Goal: Feedback & Contribution: Leave review/rating

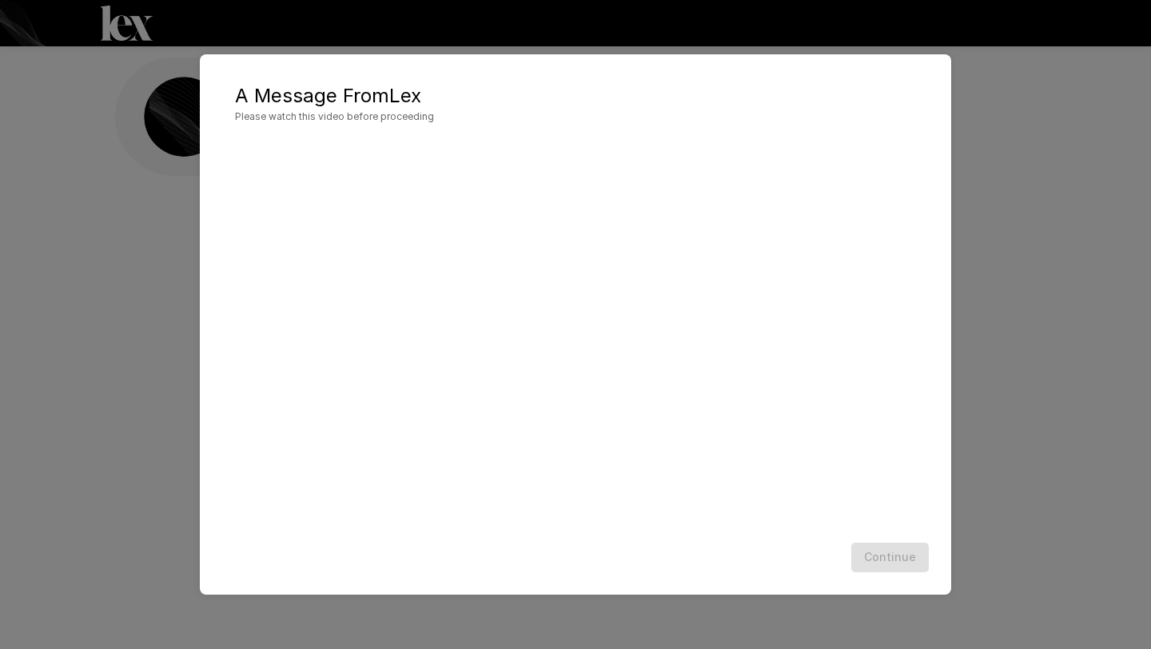
scroll to position [1, 0]
click at [743, 552] on button "Continue" at bounding box center [890, 558] width 78 height 30
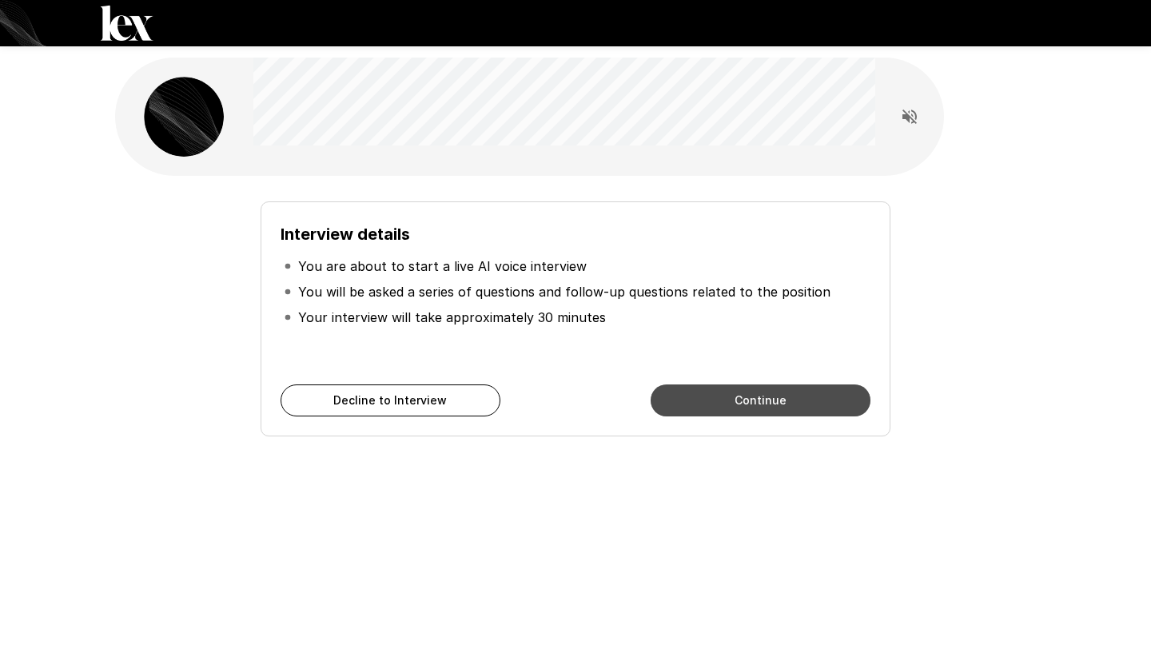
click at [743, 411] on button "Continue" at bounding box center [761, 401] width 220 height 32
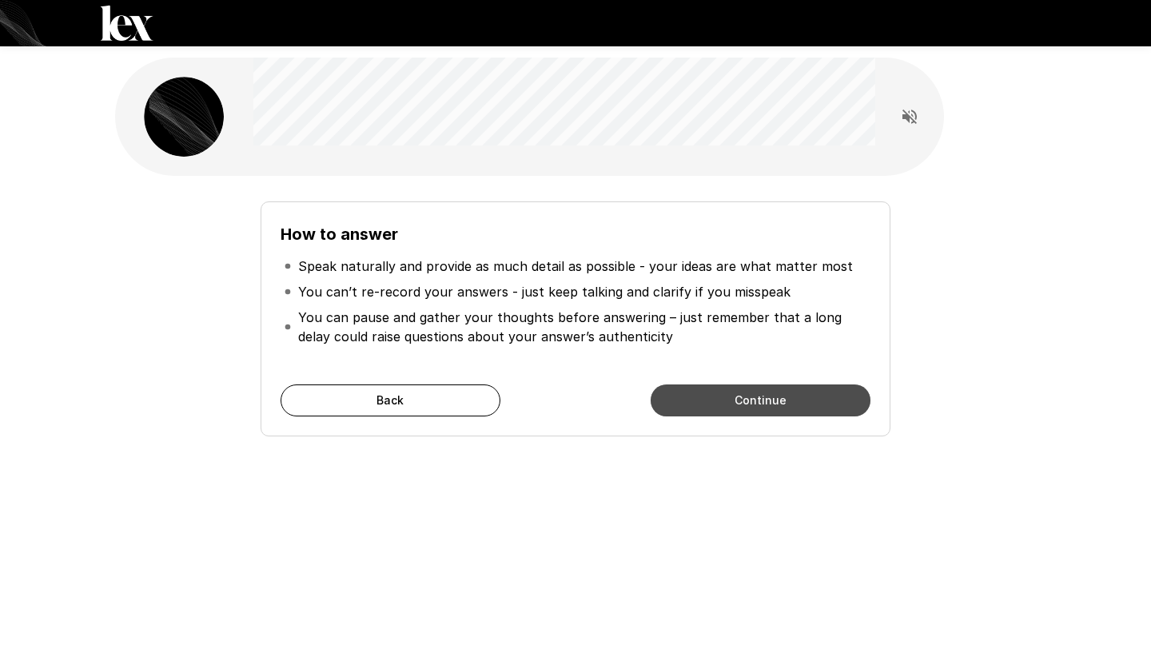
click at [743, 411] on button "Continue" at bounding box center [761, 401] width 220 height 32
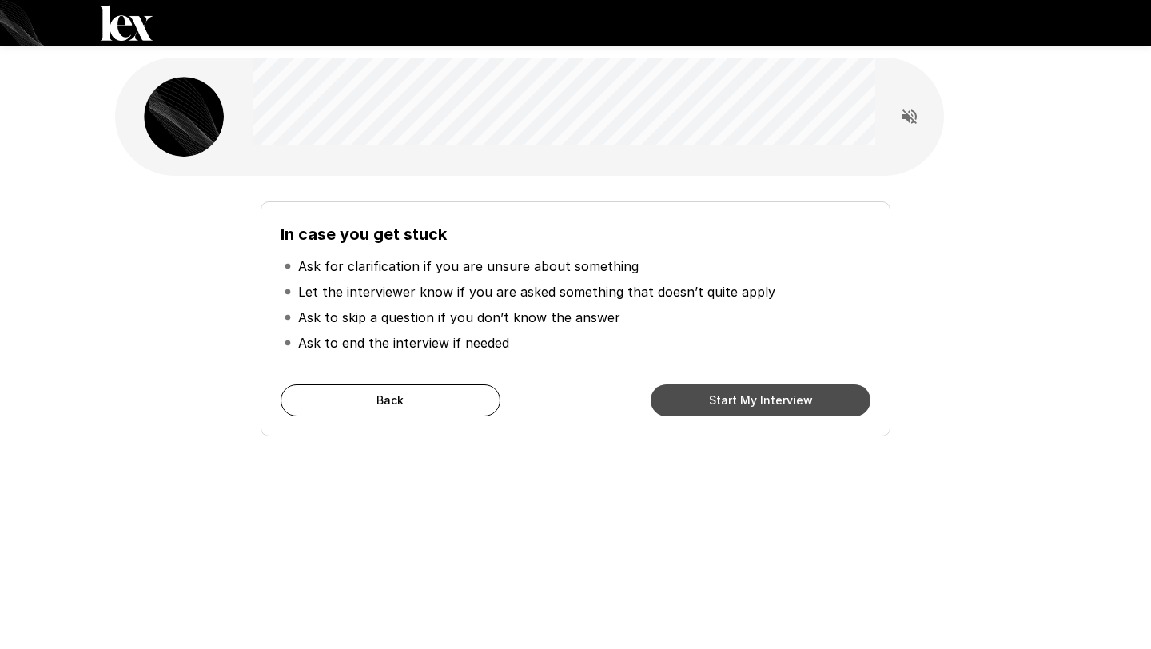
click at [743, 411] on button "Start My Interview" at bounding box center [761, 401] width 220 height 32
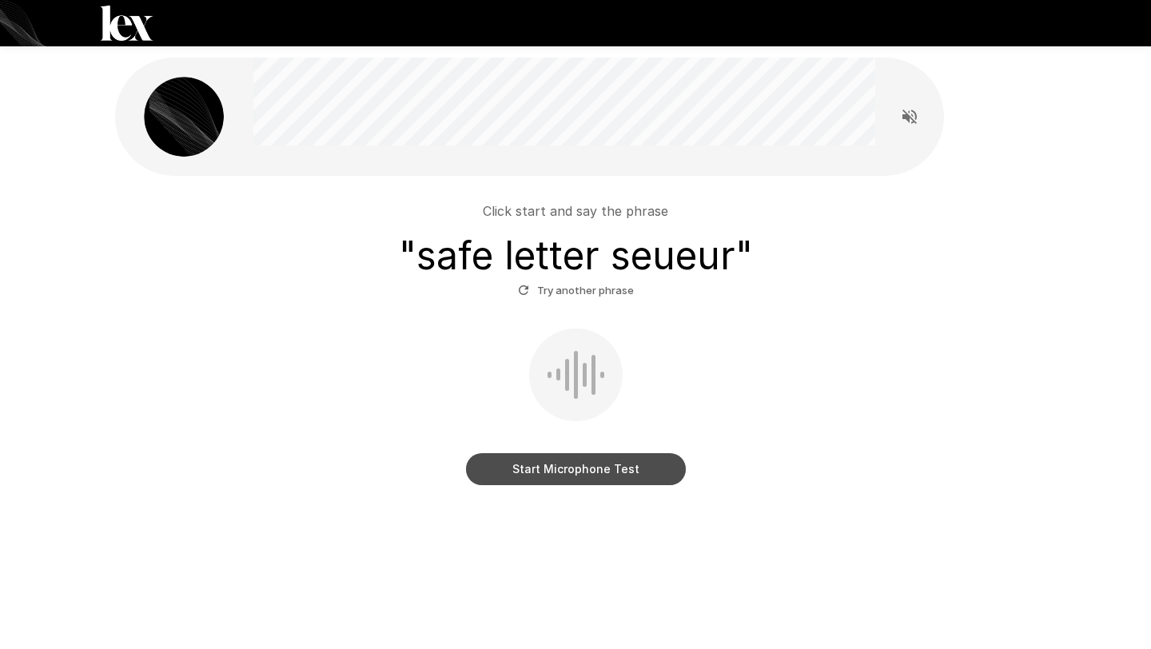
click at [510, 470] on button "Start Microphone Test" at bounding box center [576, 469] width 220 height 32
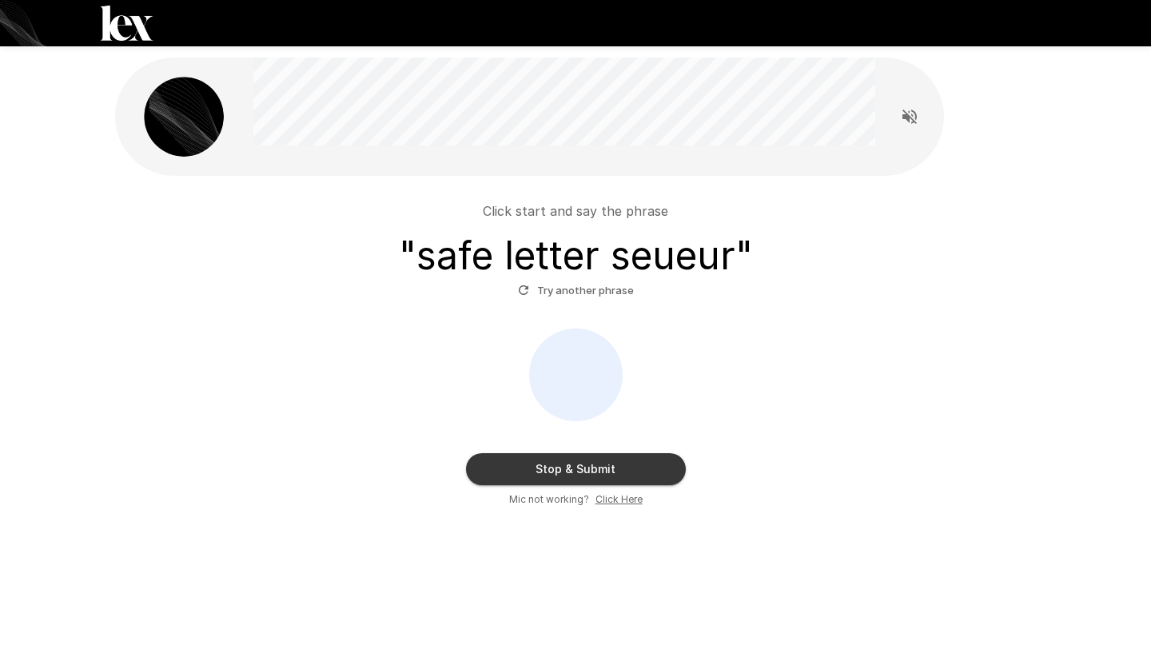
click at [551, 290] on button "Try another phrase" at bounding box center [576, 290] width 124 height 25
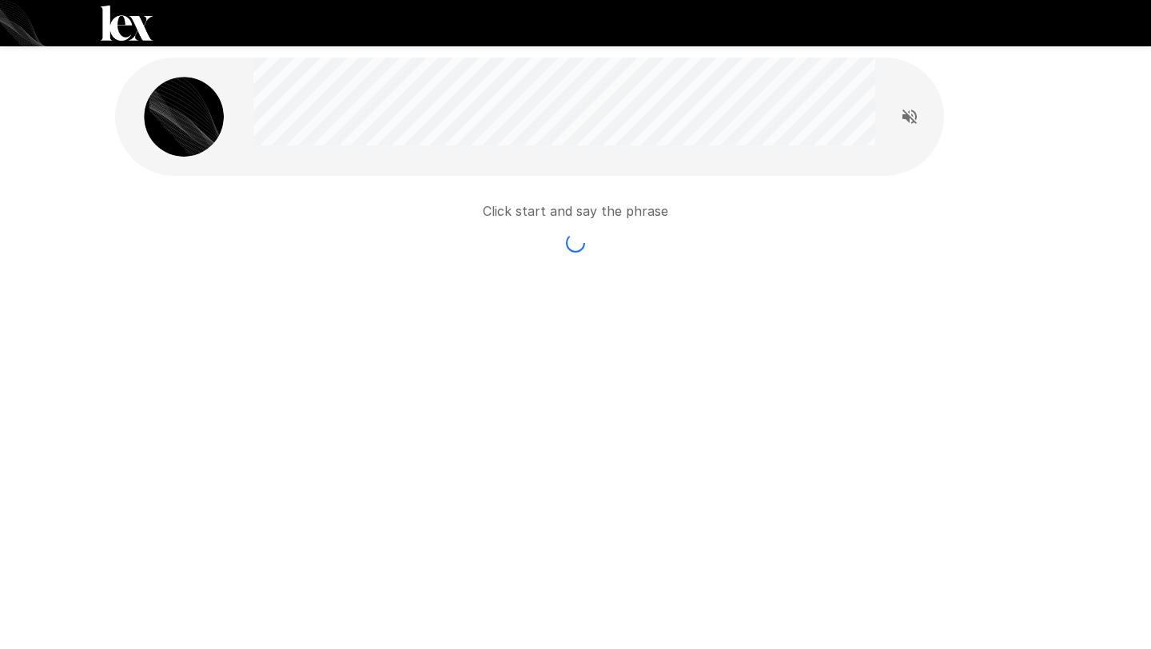
click at [743, 176] on div "Click start and say the phrase" at bounding box center [575, 217] width 921 height 83
click at [743, 127] on button "Read questions aloud" at bounding box center [910, 117] width 32 height 32
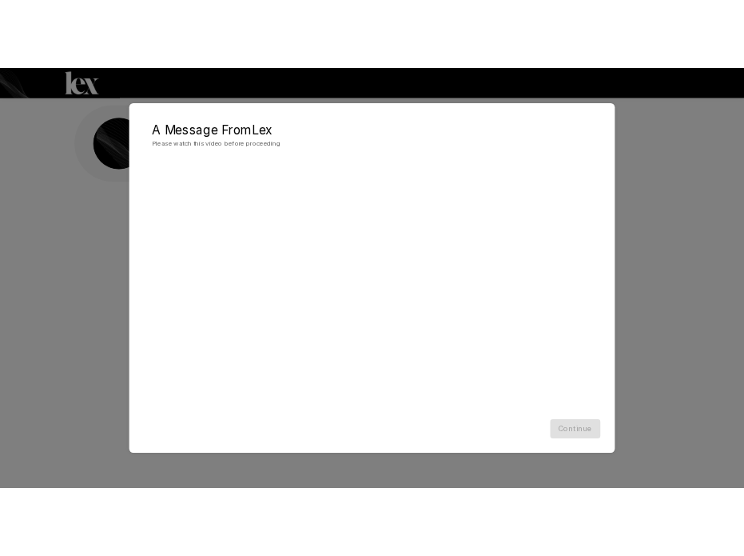
scroll to position [1, 0]
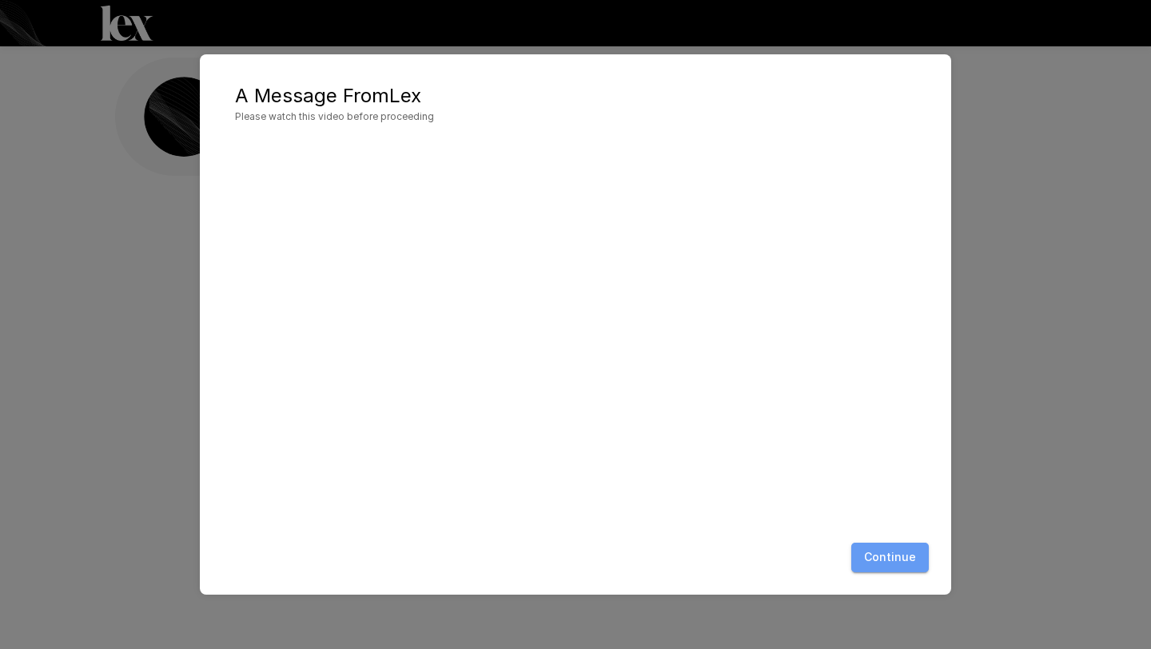
click at [895, 556] on button "Continue" at bounding box center [890, 558] width 78 height 30
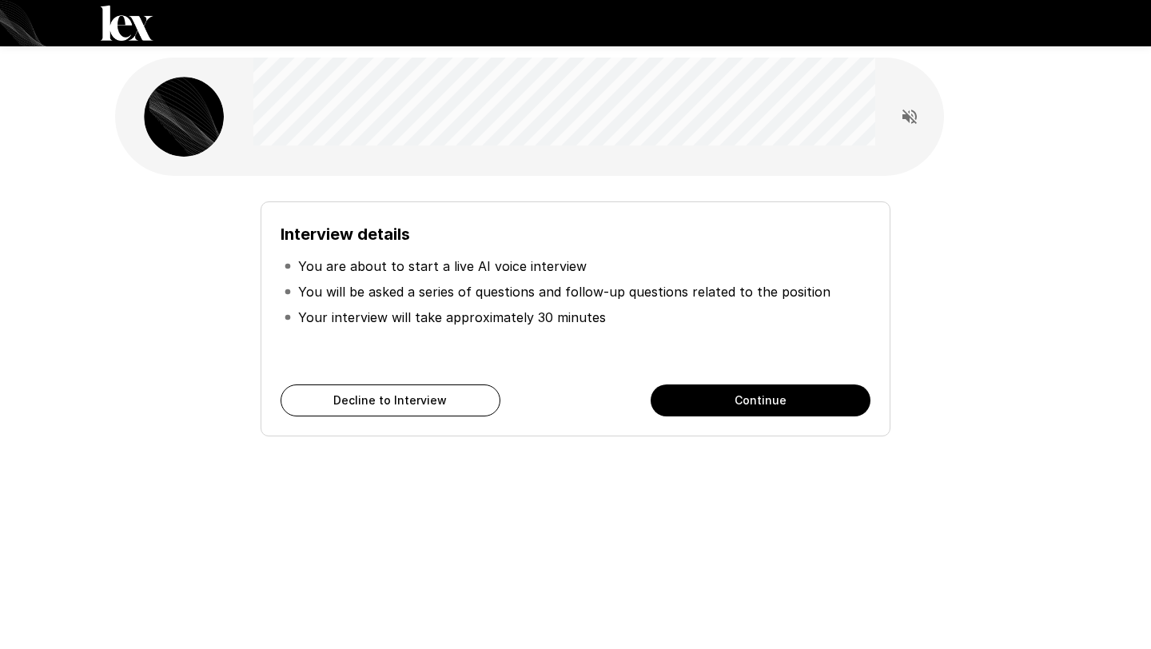
click at [797, 407] on button "Continue" at bounding box center [761, 401] width 220 height 32
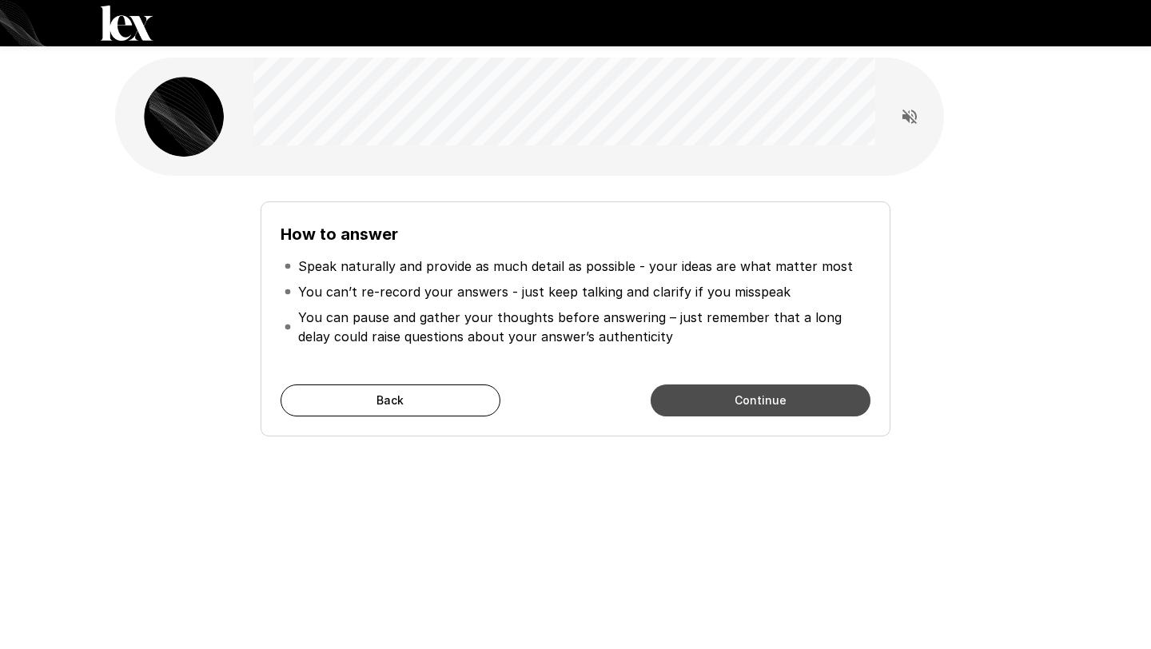
click at [797, 407] on button "Continue" at bounding box center [761, 401] width 220 height 32
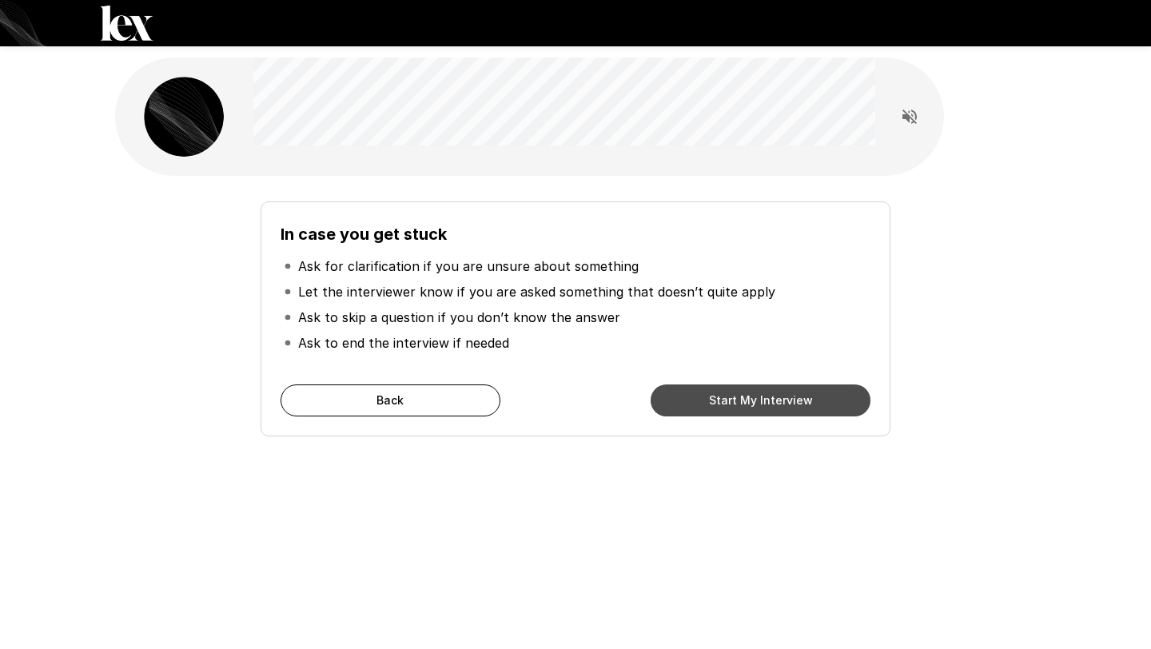
click at [761, 408] on button "Start My Interview" at bounding box center [761, 401] width 220 height 32
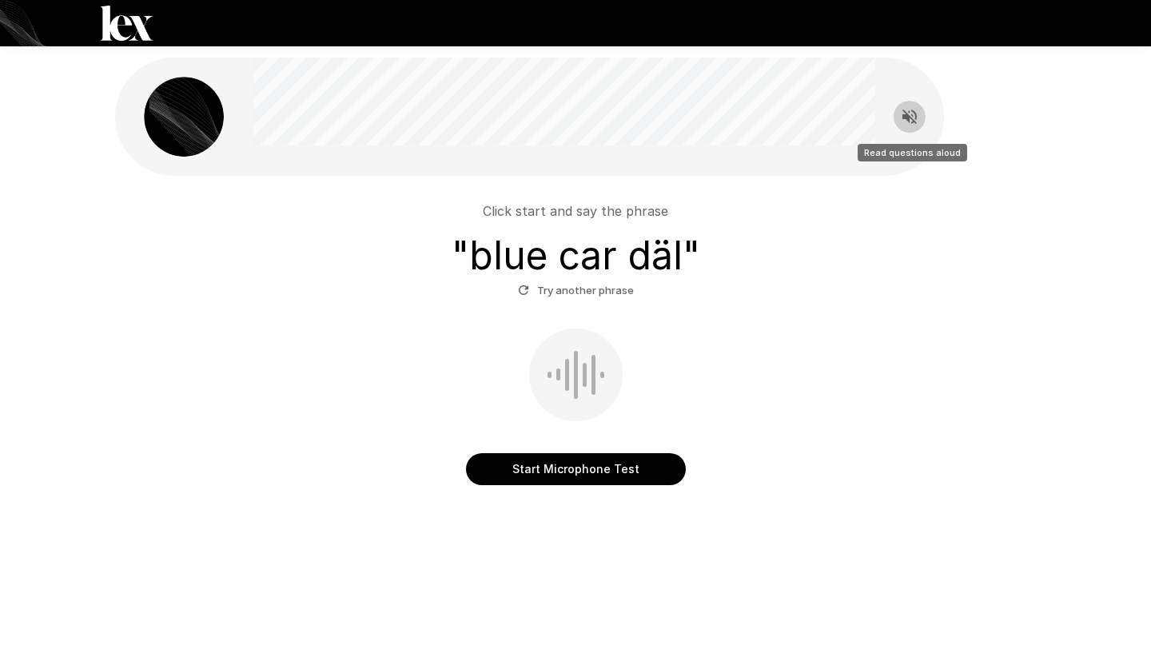
click at [903, 112] on icon "Read questions aloud" at bounding box center [909, 116] width 19 height 19
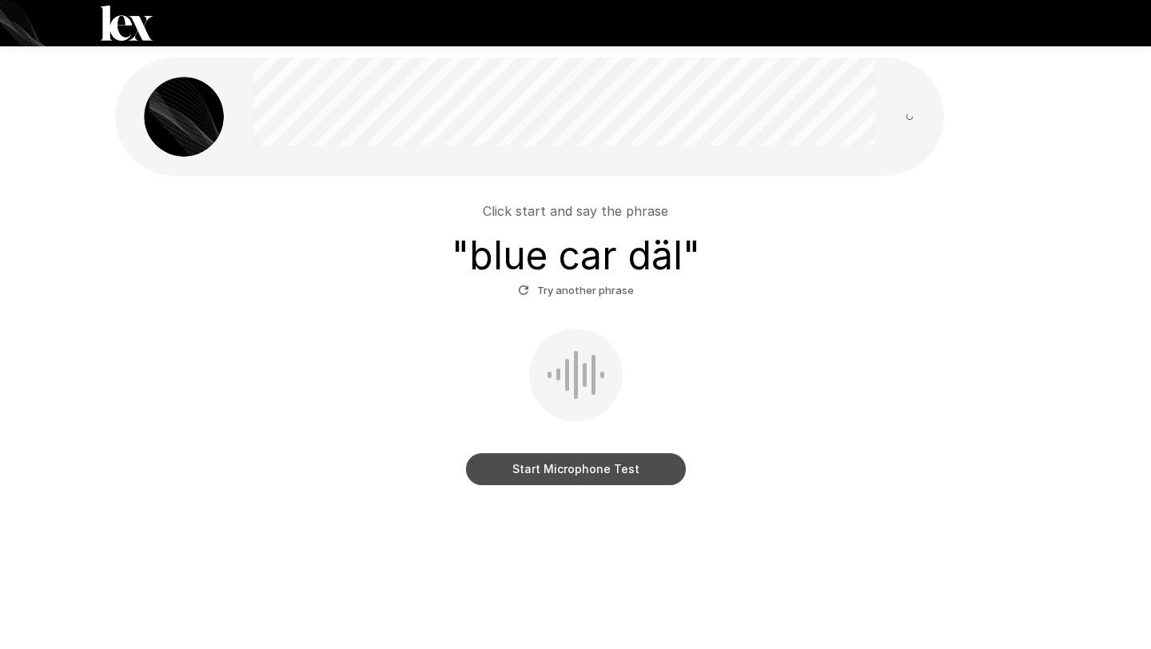
click at [564, 475] on button "Start Microphone Test" at bounding box center [576, 469] width 220 height 32
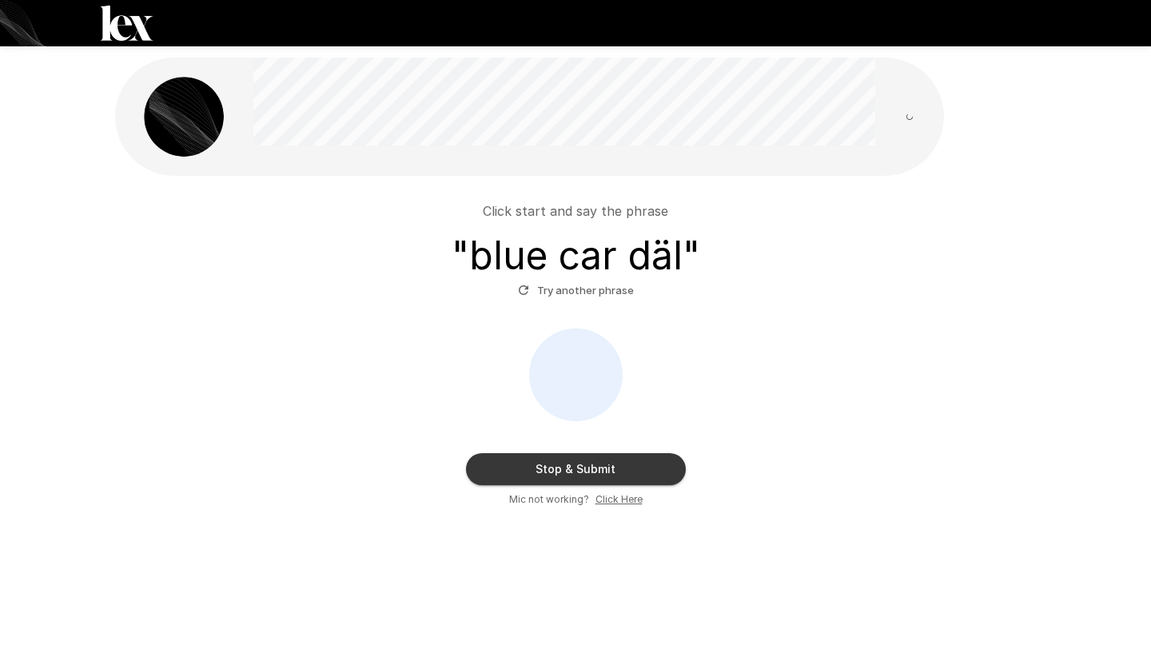
click at [564, 475] on button "Stop & Submit" at bounding box center [576, 469] width 220 height 32
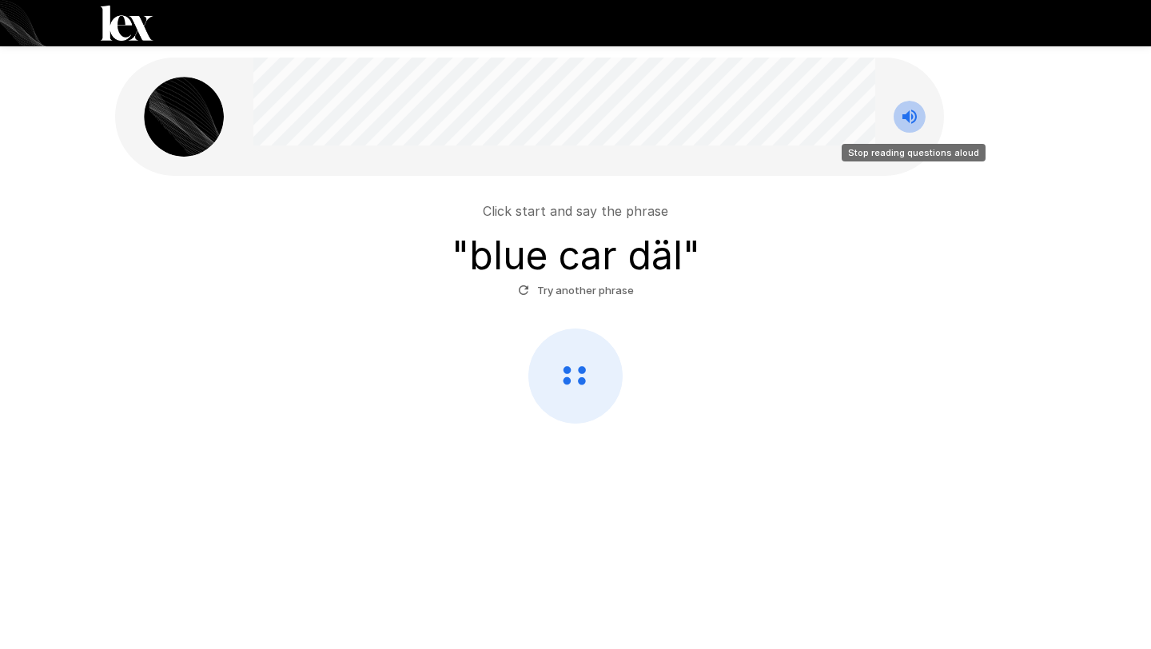
click at [910, 114] on icon "Stop reading questions aloud" at bounding box center [909, 116] width 19 height 19
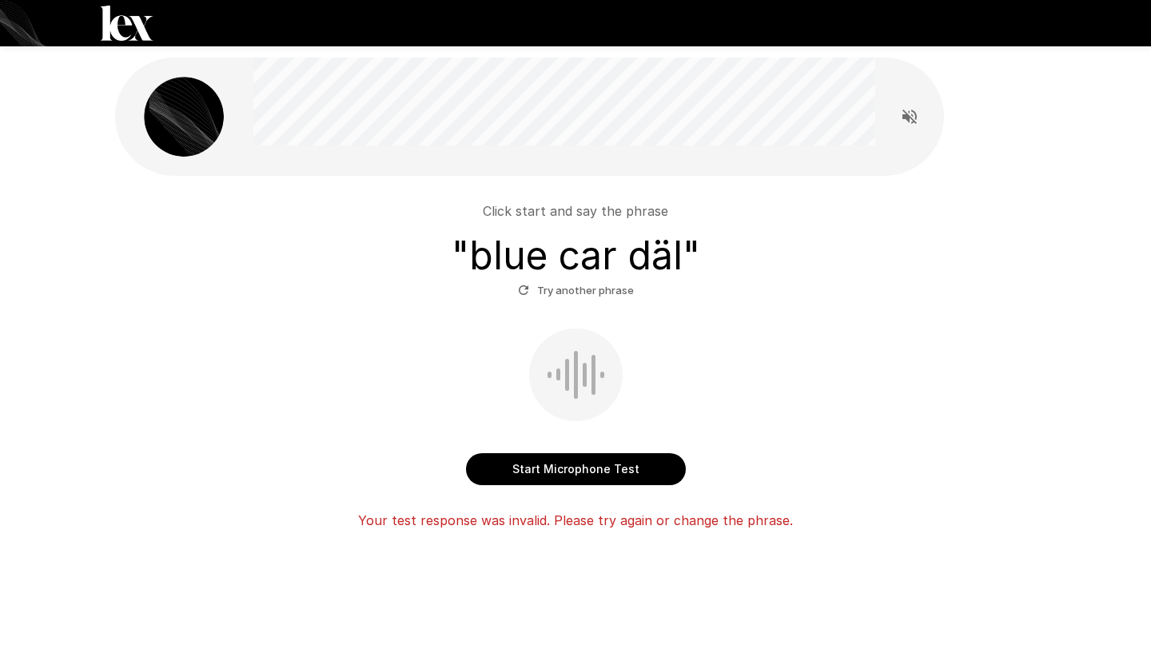
click at [580, 474] on button "Start Microphone Test" at bounding box center [576, 469] width 220 height 32
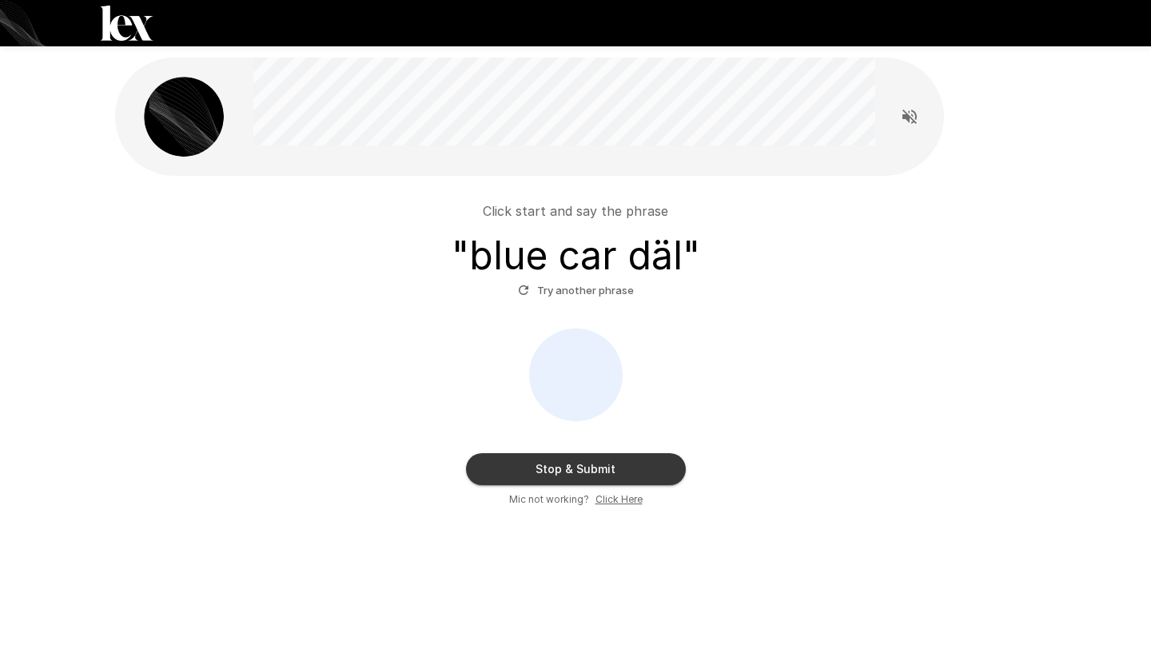
click at [580, 474] on button "Stop & Submit" at bounding box center [576, 469] width 220 height 32
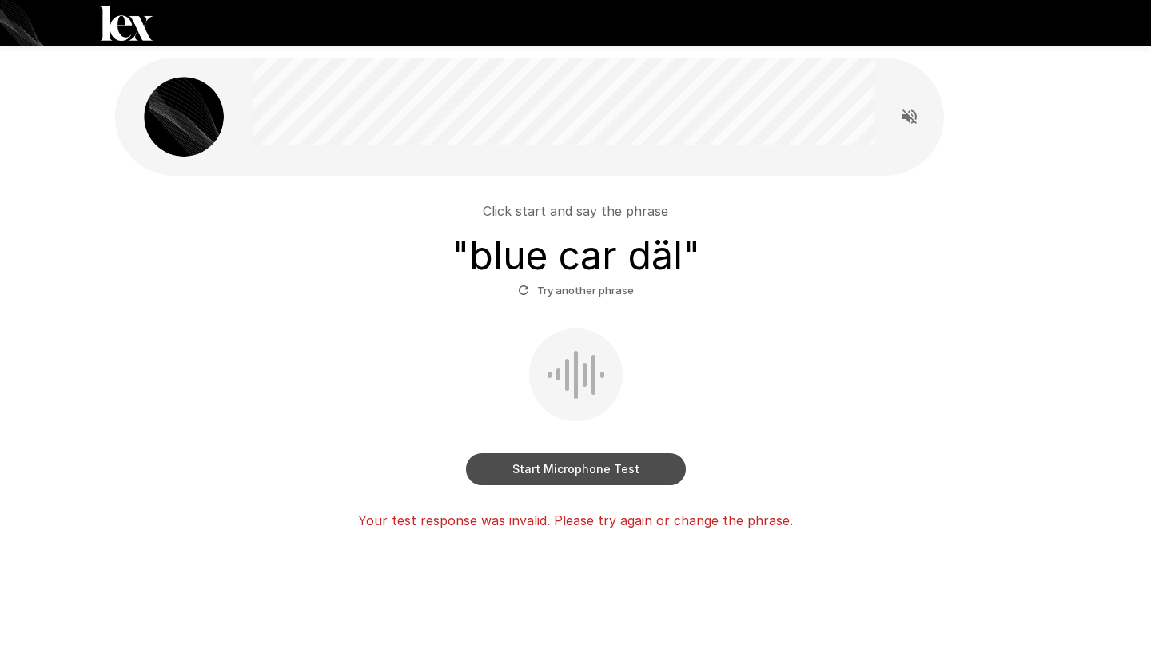
click at [580, 474] on button "Start Microphone Test" at bounding box center [576, 469] width 220 height 32
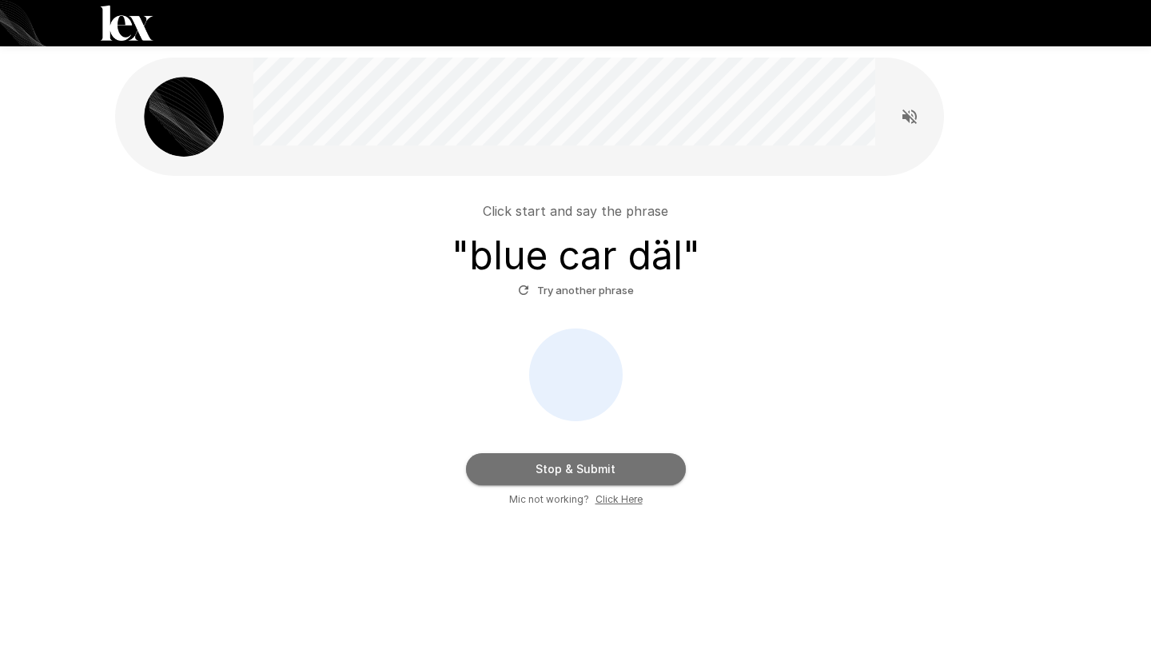
click at [580, 474] on button "Stop & Submit" at bounding box center [576, 469] width 220 height 32
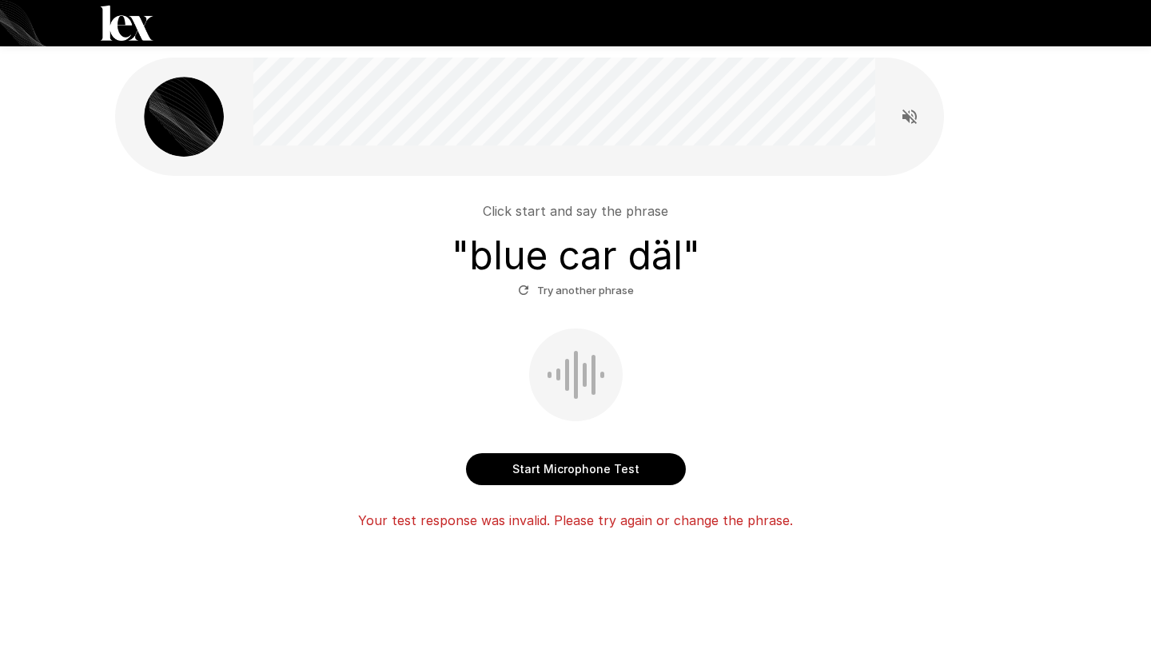
click at [528, 465] on button "Start Microphone Test" at bounding box center [576, 469] width 220 height 32
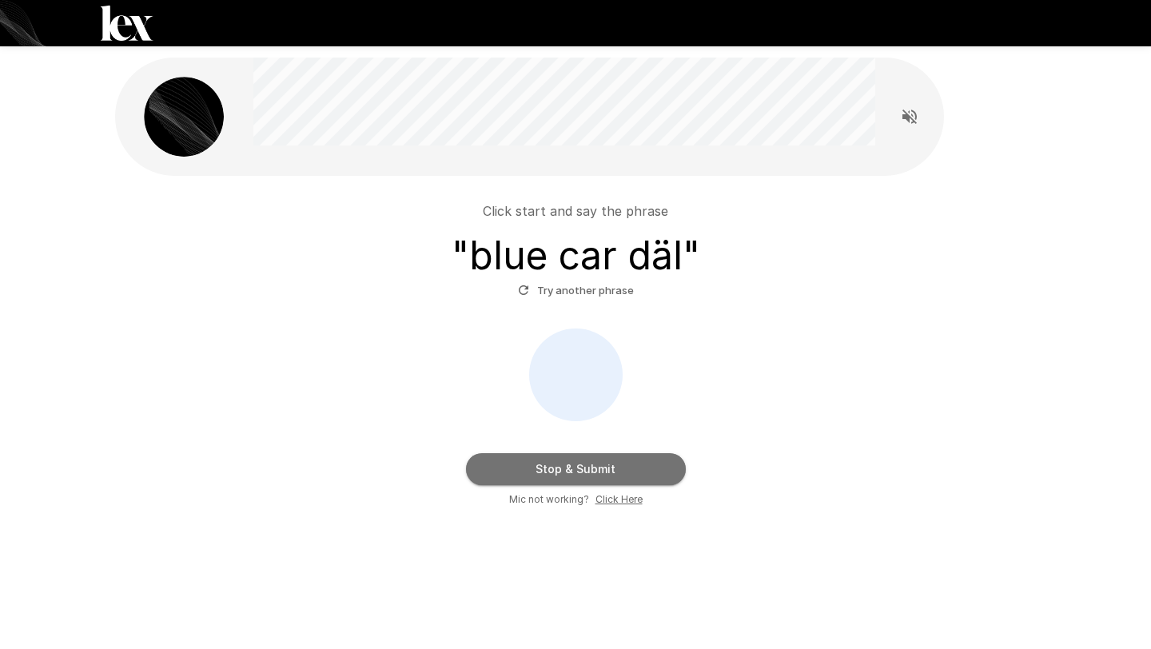
click at [536, 470] on button "Stop & Submit" at bounding box center [576, 469] width 220 height 32
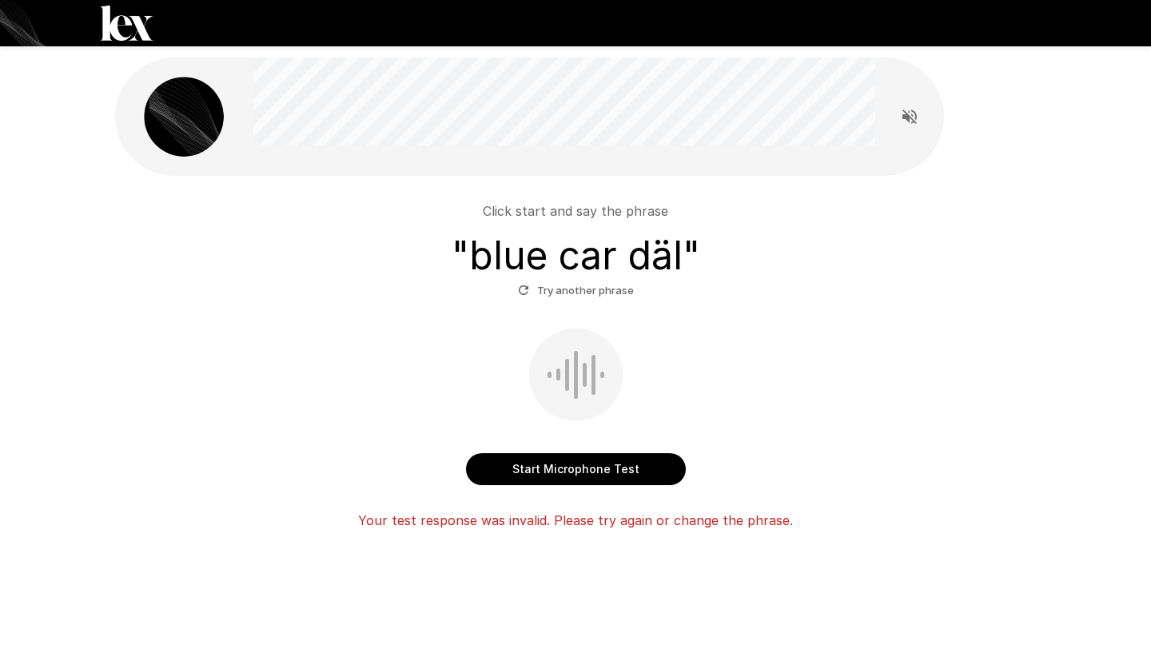
click at [591, 287] on button "Try another phrase" at bounding box center [576, 290] width 124 height 25
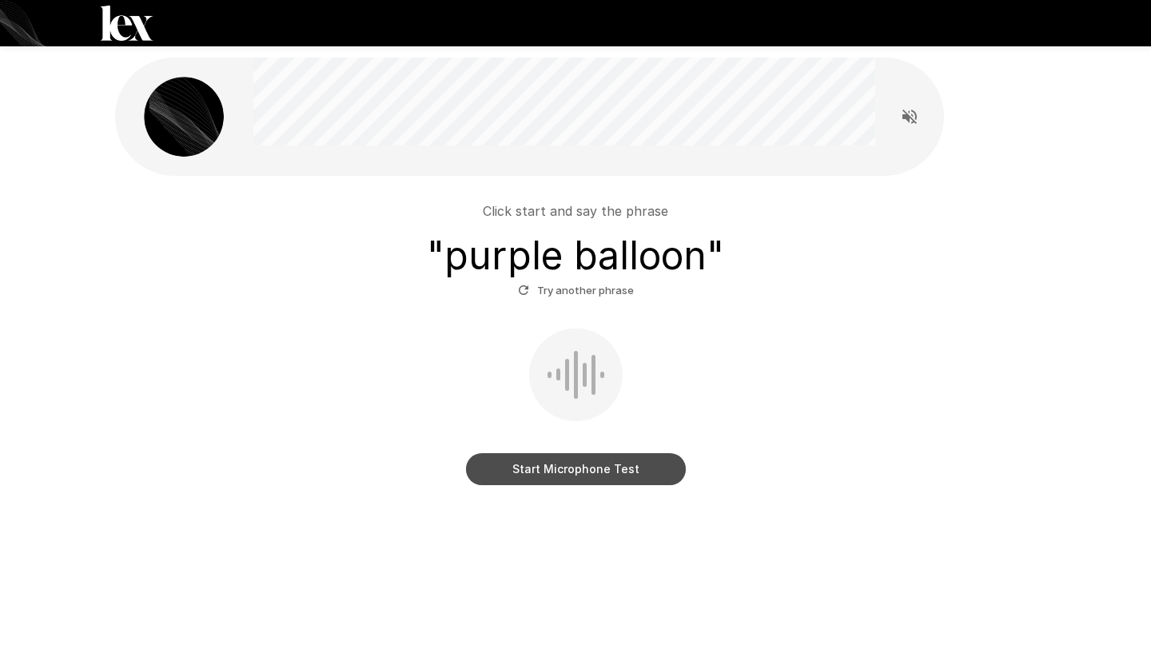
click at [564, 460] on button "Start Microphone Test" at bounding box center [576, 469] width 220 height 32
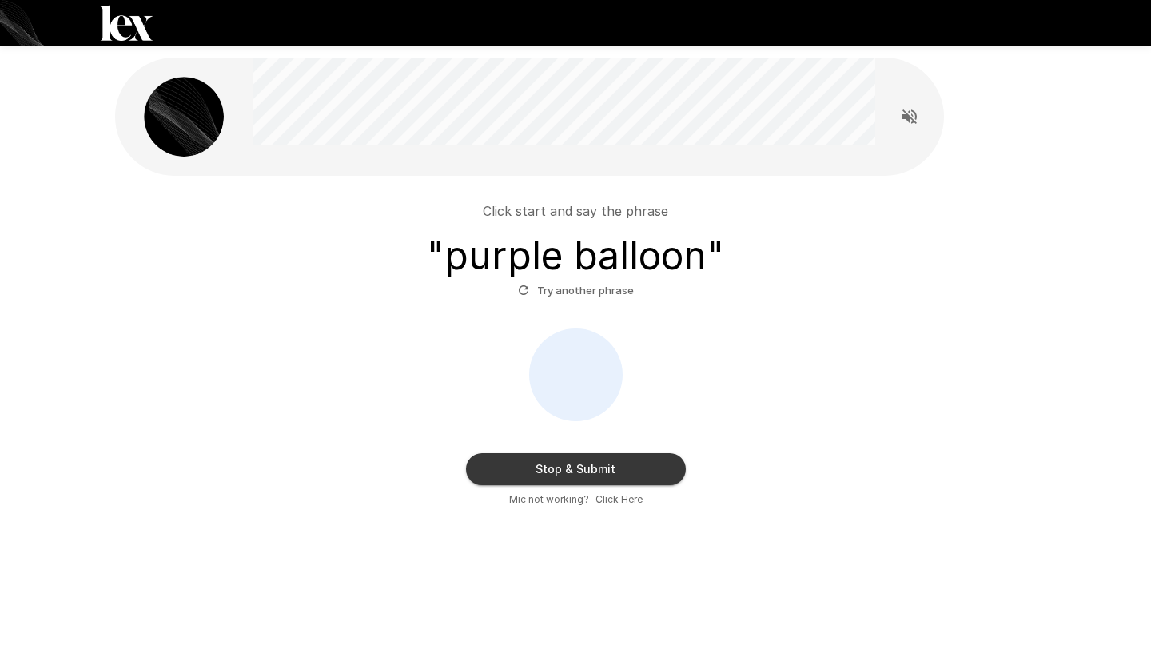
click at [562, 466] on button "Stop & Submit" at bounding box center [576, 469] width 220 height 32
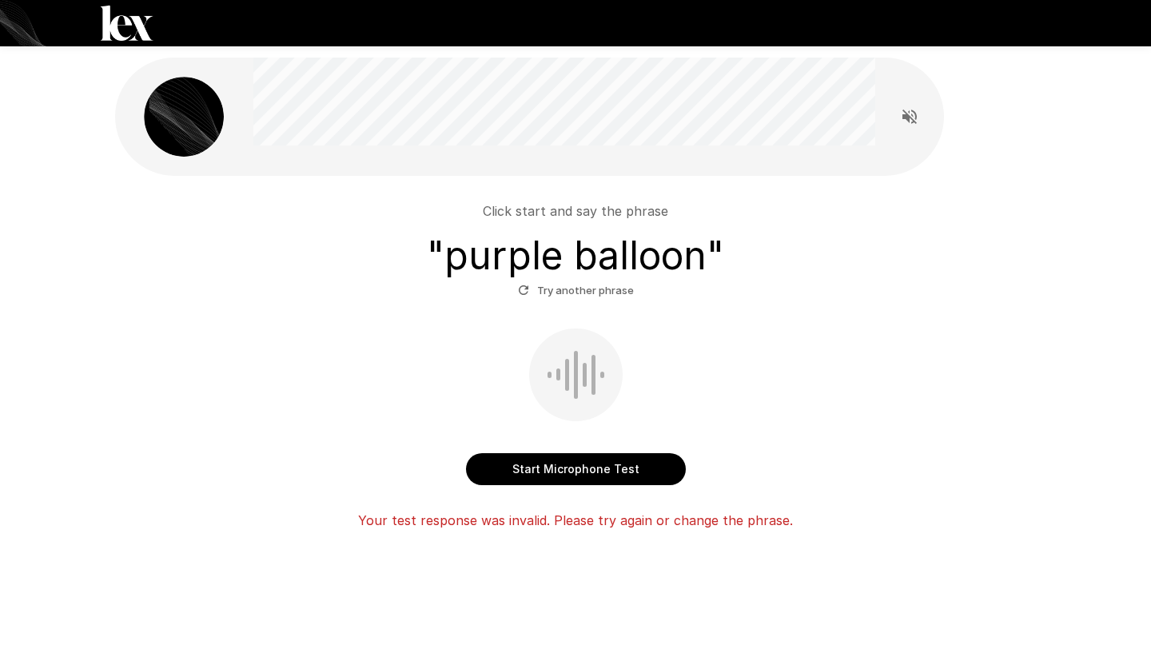
click at [580, 469] on button "Start Microphone Test" at bounding box center [576, 469] width 220 height 32
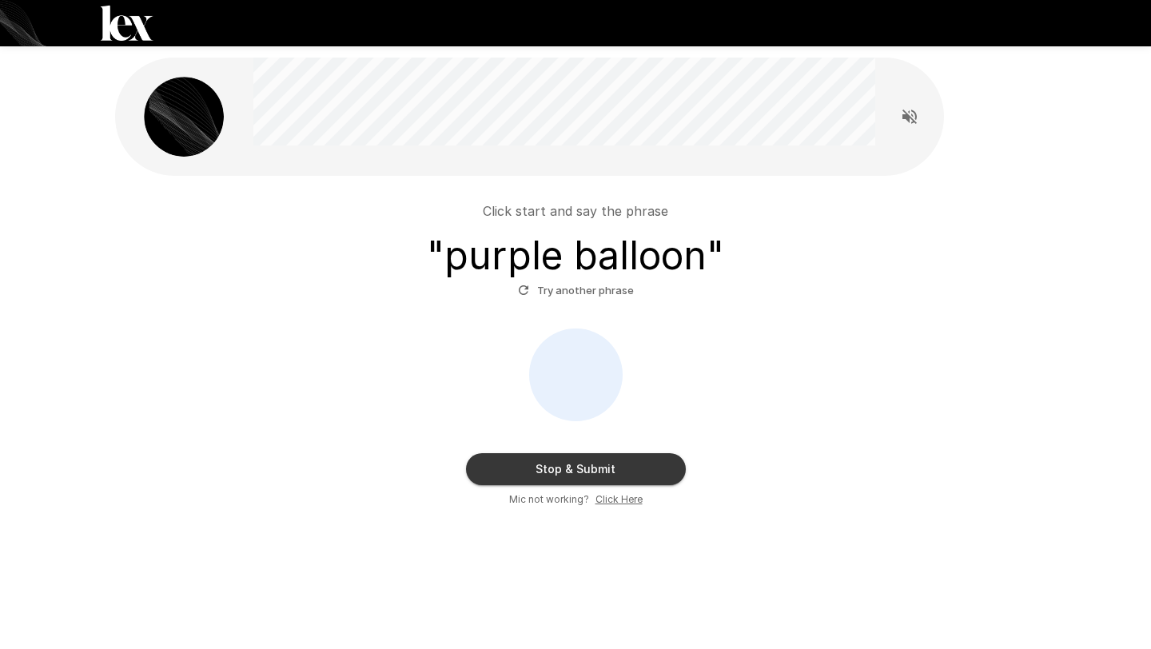
click at [580, 469] on button "Stop & Submit" at bounding box center [576, 469] width 220 height 32
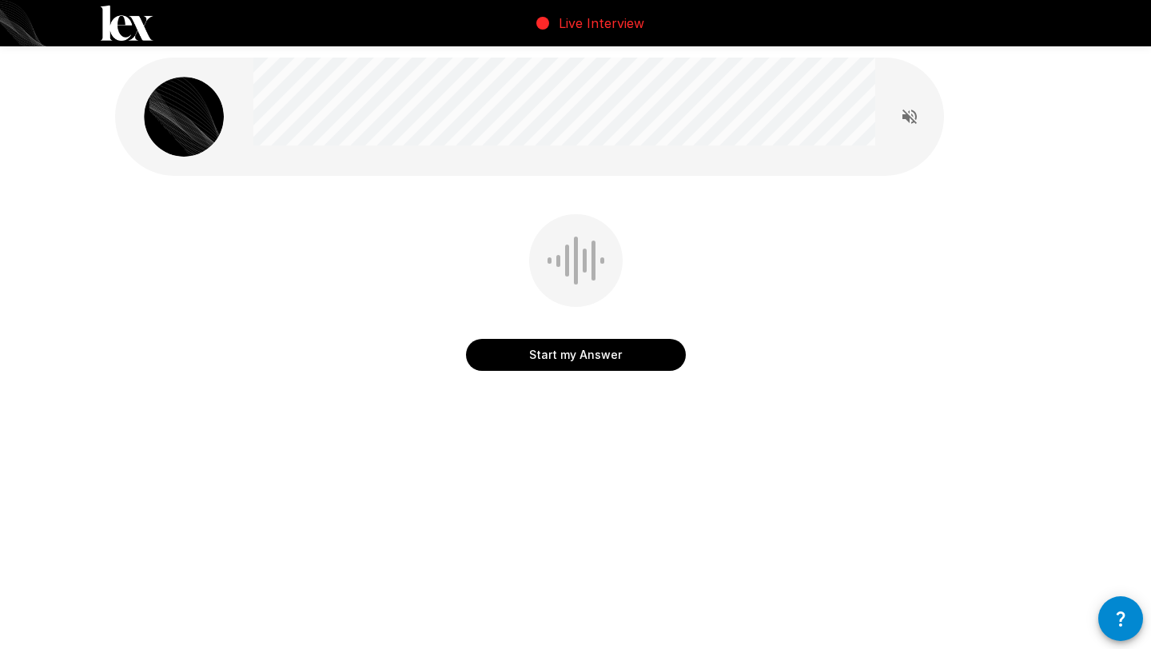
click at [576, 359] on button "Start my Answer" at bounding box center [576, 355] width 220 height 32
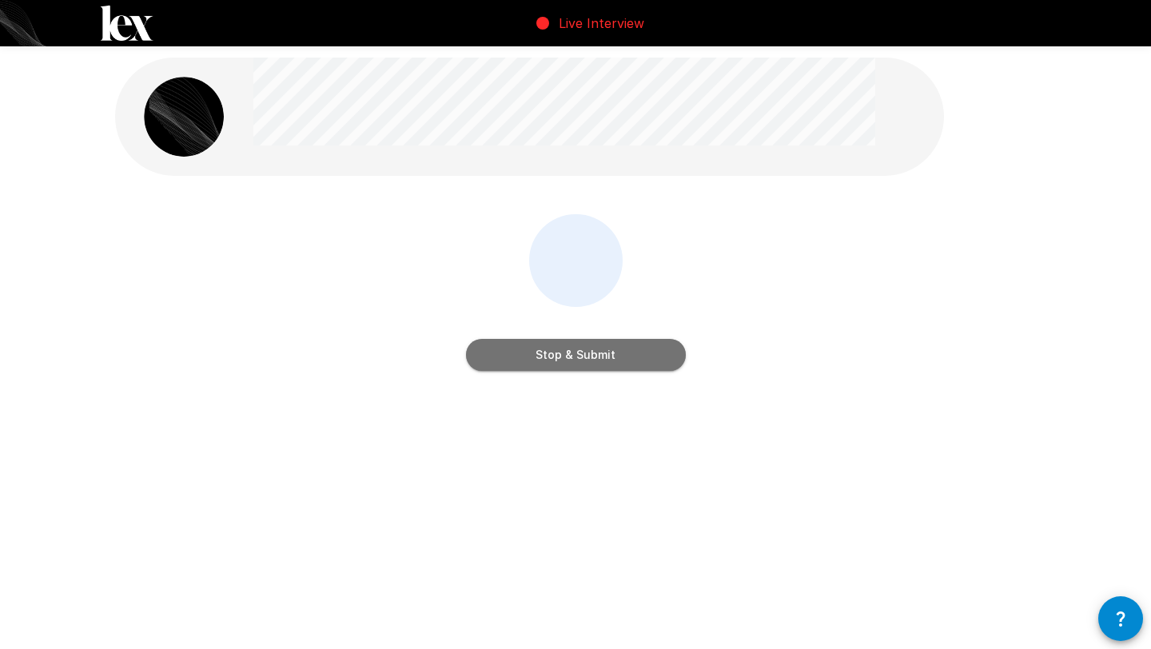
click at [576, 359] on button "Stop & Submit" at bounding box center [576, 355] width 220 height 32
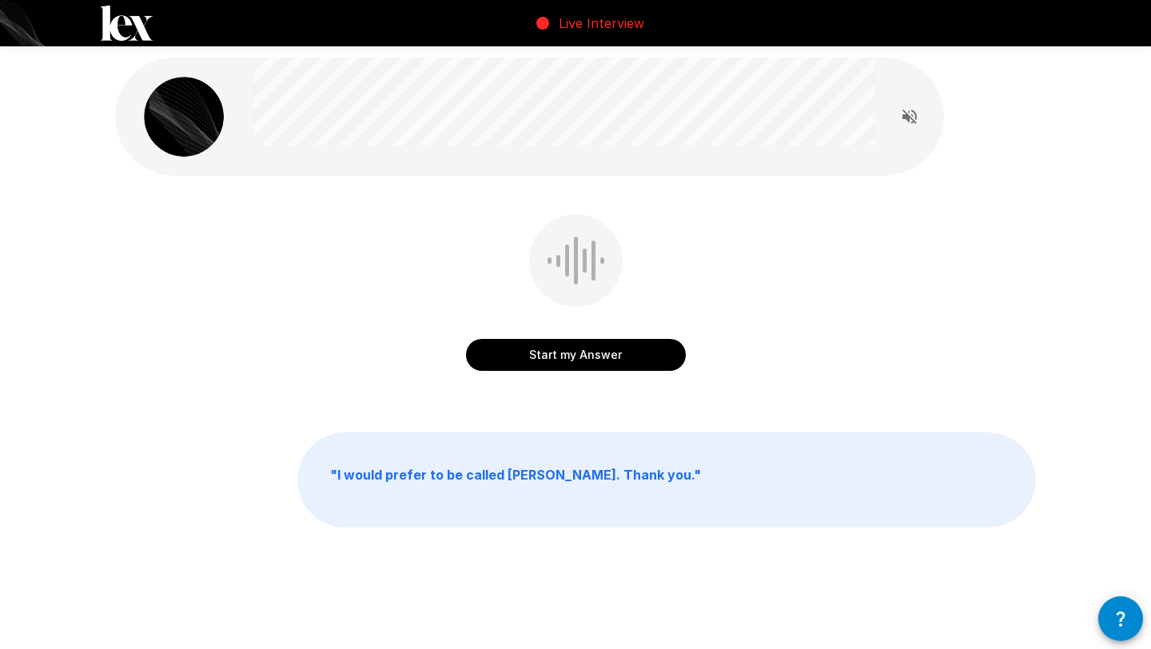
click at [576, 359] on button "Start my Answer" at bounding box center [576, 355] width 220 height 32
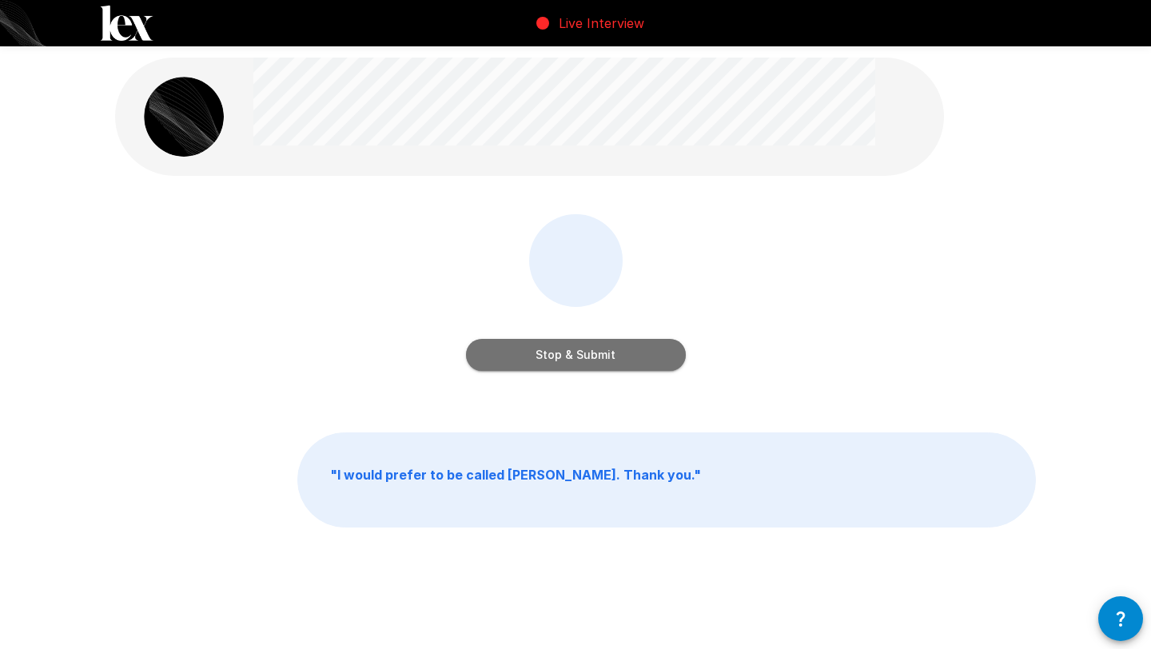
click at [576, 359] on button "Stop & Submit" at bounding box center [576, 355] width 220 height 32
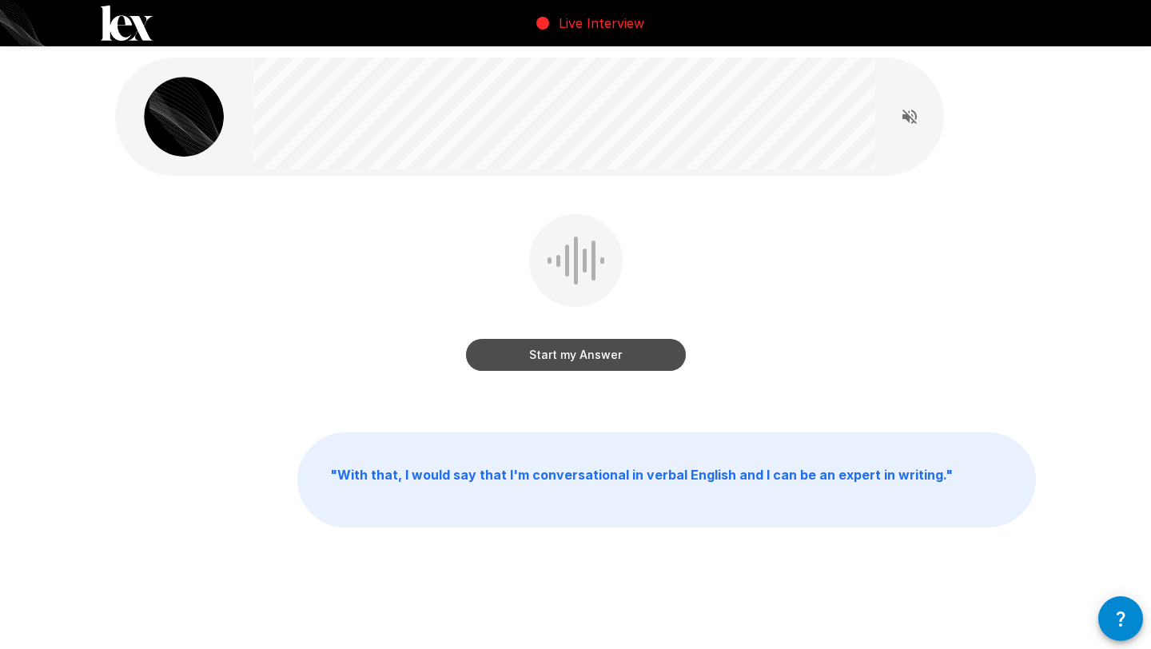
click at [576, 359] on button "Start my Answer" at bounding box center [576, 355] width 220 height 32
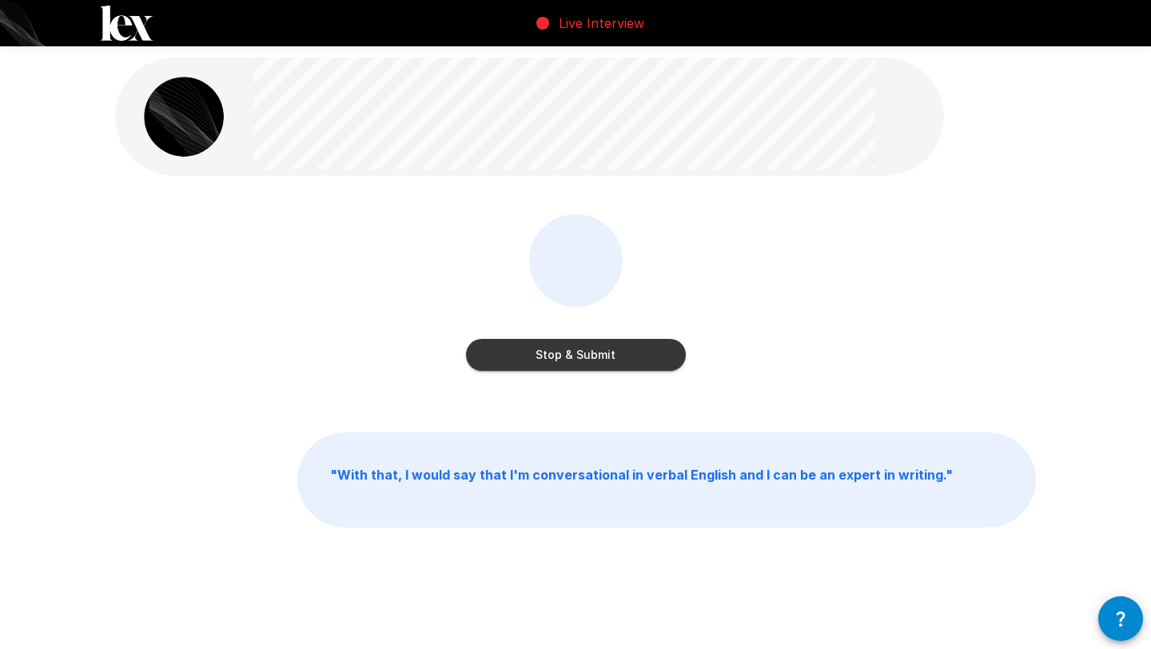
click at [576, 359] on button "Stop & Submit" at bounding box center [576, 355] width 220 height 32
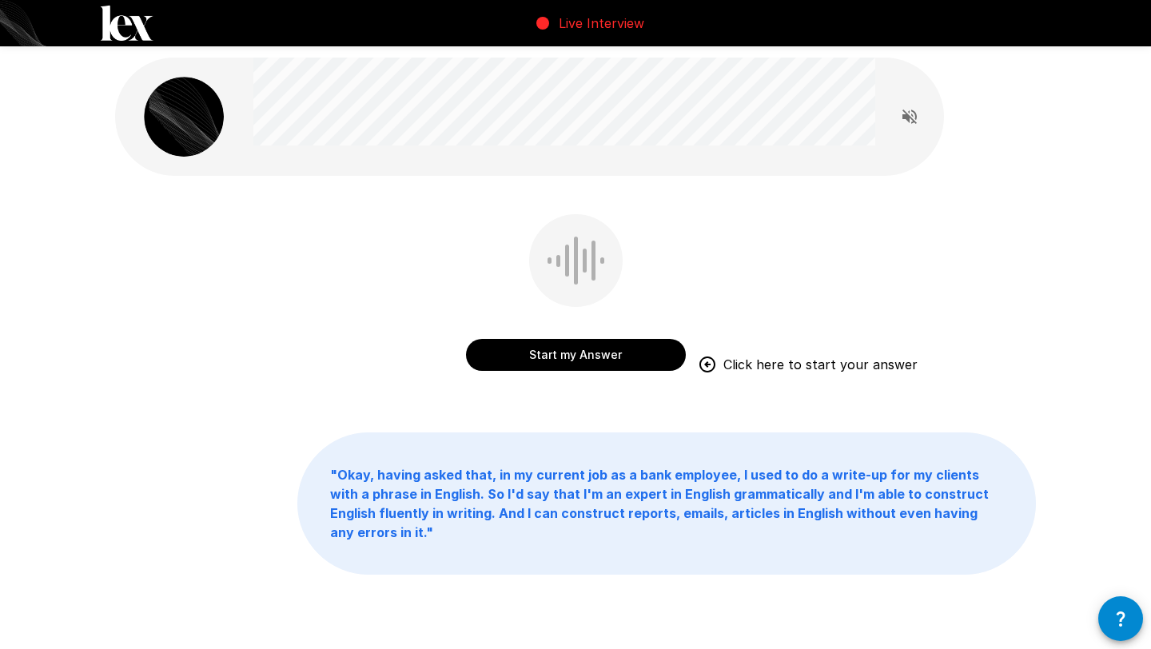
click at [576, 359] on button "Start my Answer" at bounding box center [576, 355] width 220 height 32
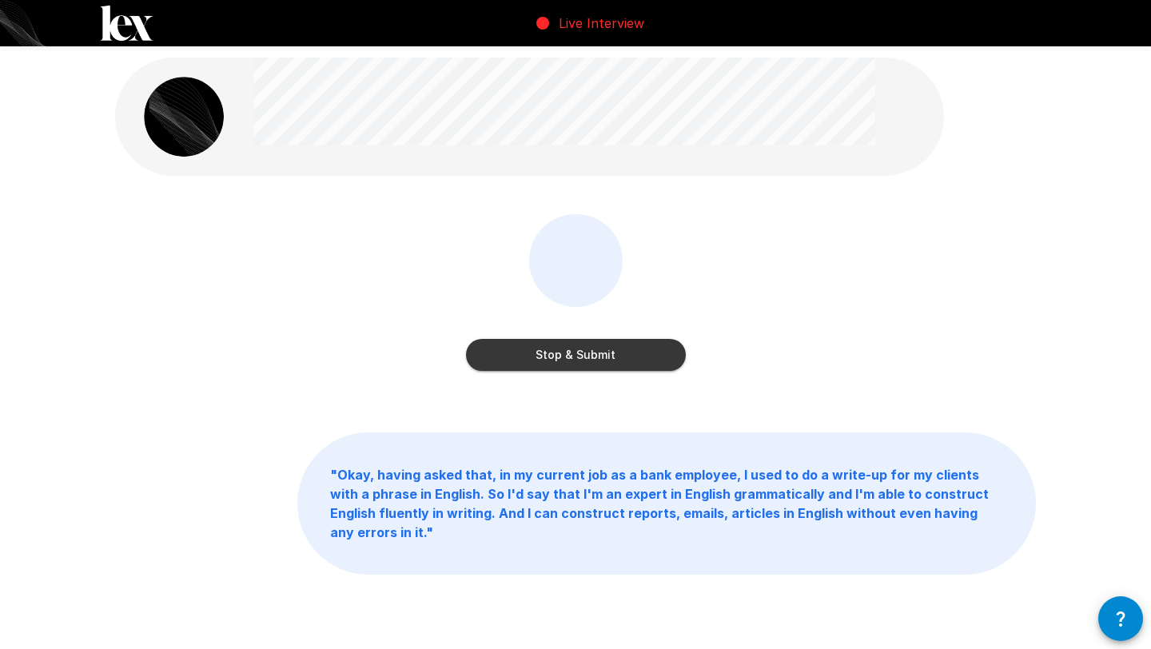
click at [655, 349] on button "Stop & Submit" at bounding box center [576, 355] width 220 height 32
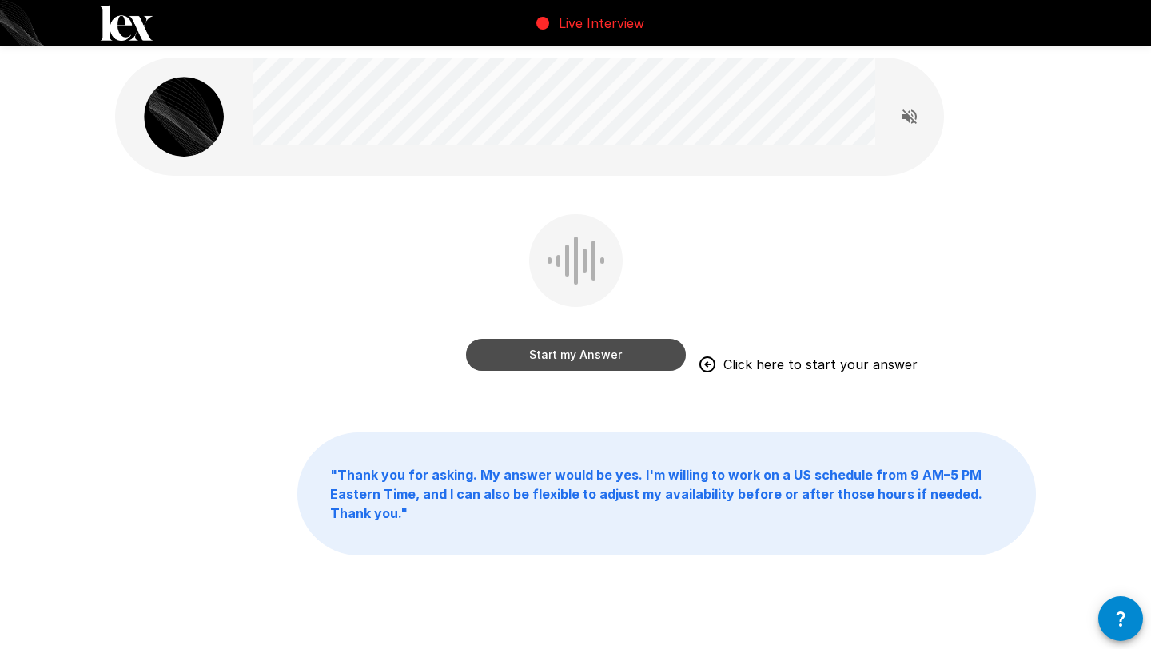
click at [665, 362] on button "Start my Answer" at bounding box center [576, 355] width 220 height 32
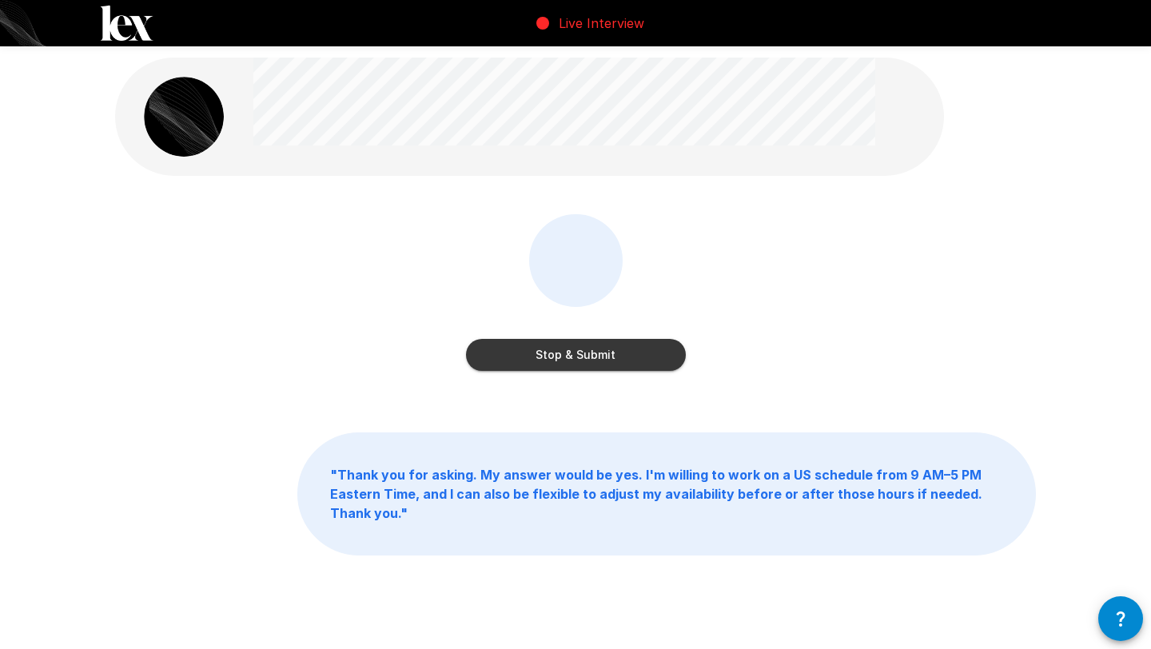
click at [665, 362] on button "Stop & Submit" at bounding box center [576, 355] width 220 height 32
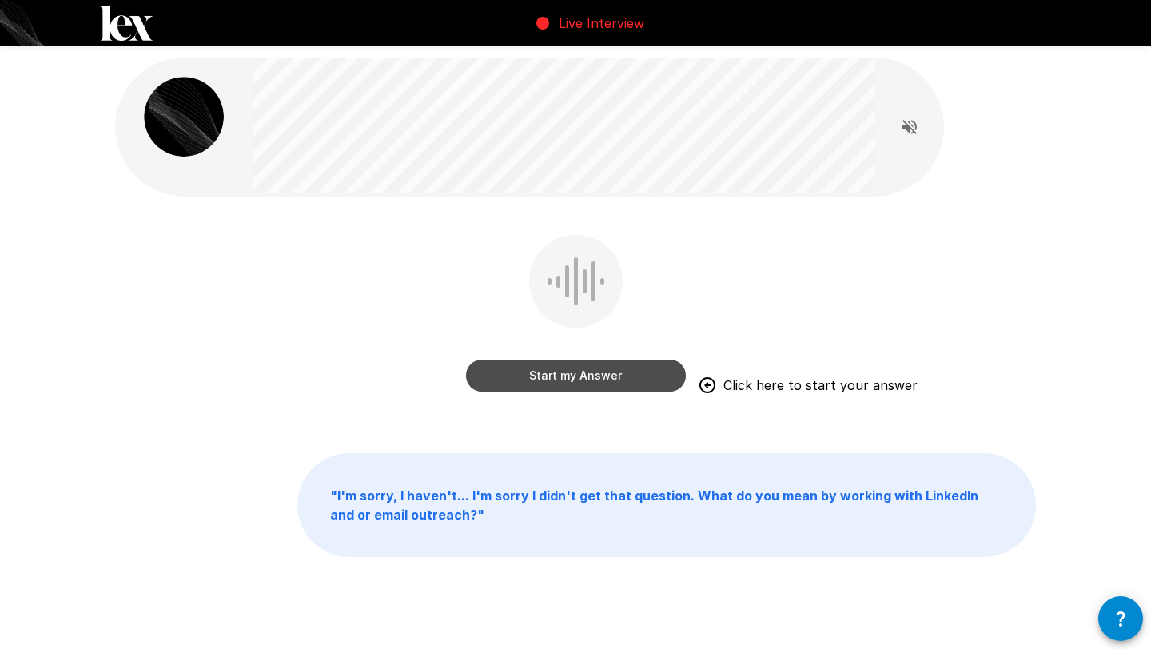
click at [640, 377] on button "Start my Answer" at bounding box center [576, 376] width 220 height 32
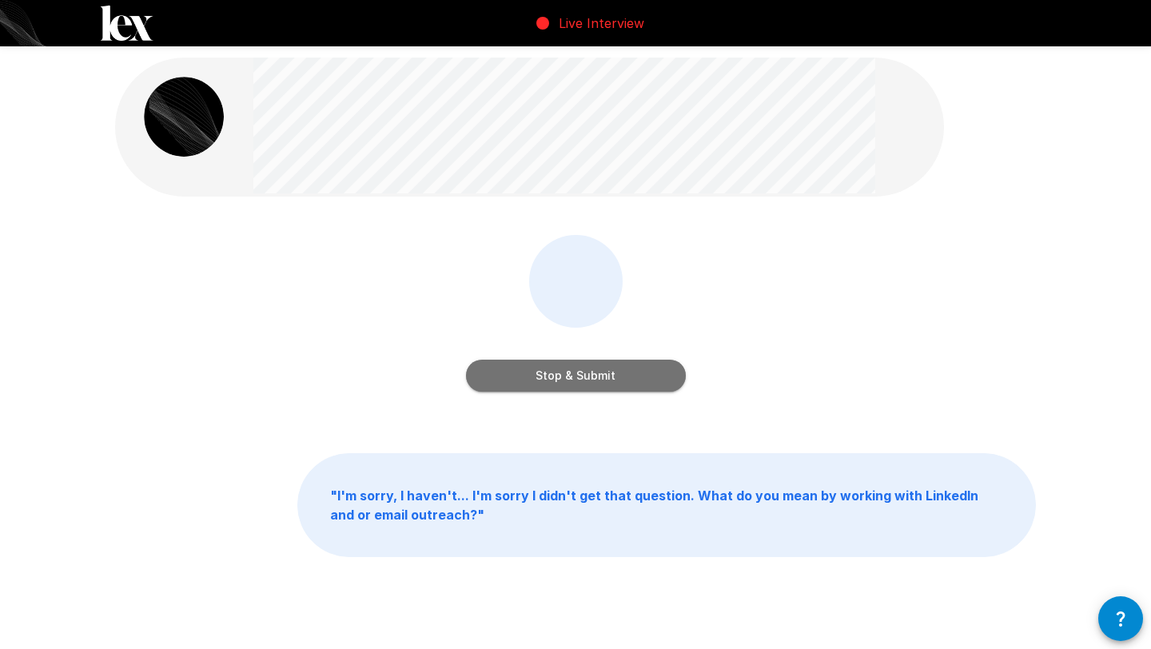
click at [640, 377] on button "Stop & Submit" at bounding box center [576, 376] width 220 height 32
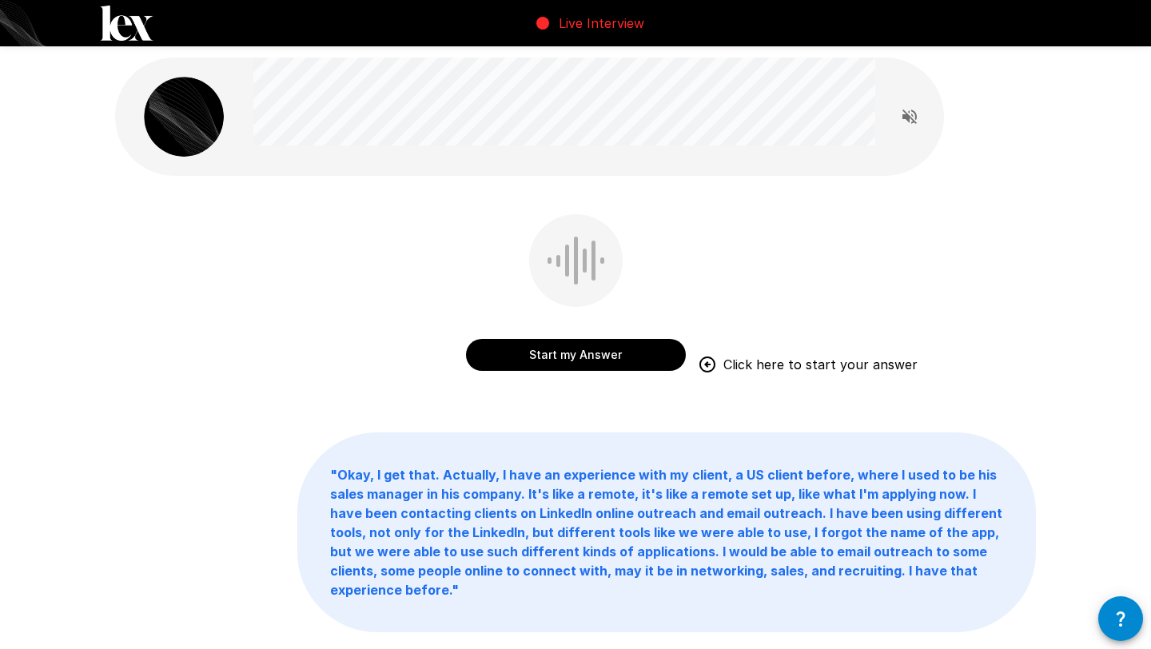
click at [540, 363] on button "Start my Answer" at bounding box center [576, 355] width 220 height 32
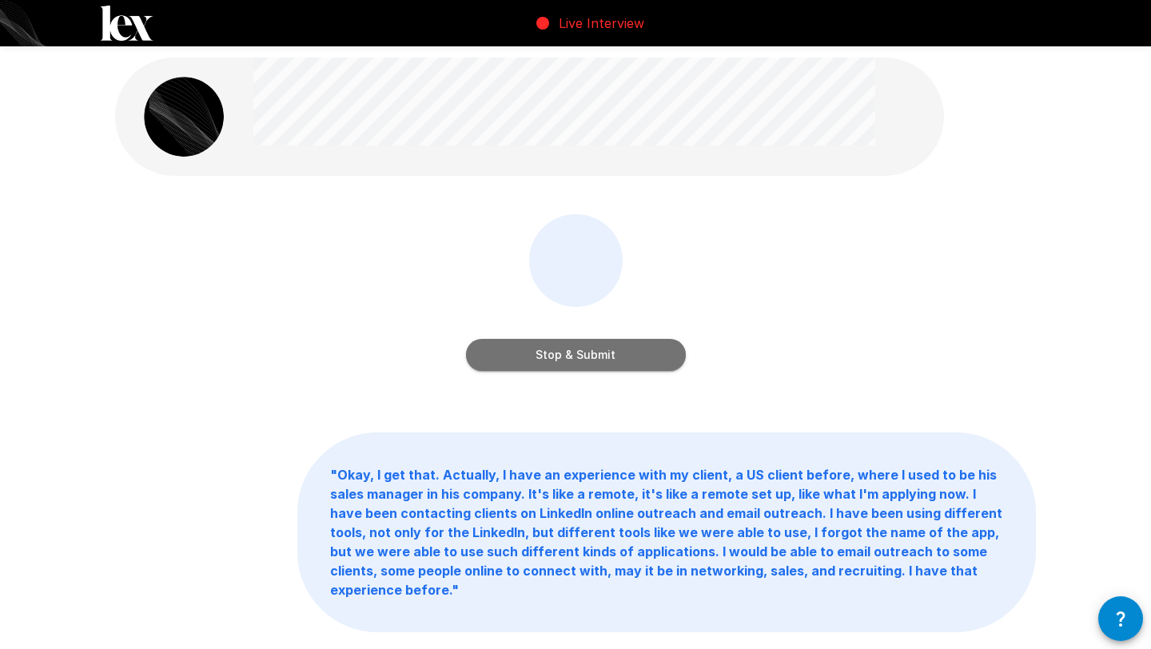
click at [540, 363] on button "Stop & Submit" at bounding box center [576, 355] width 220 height 32
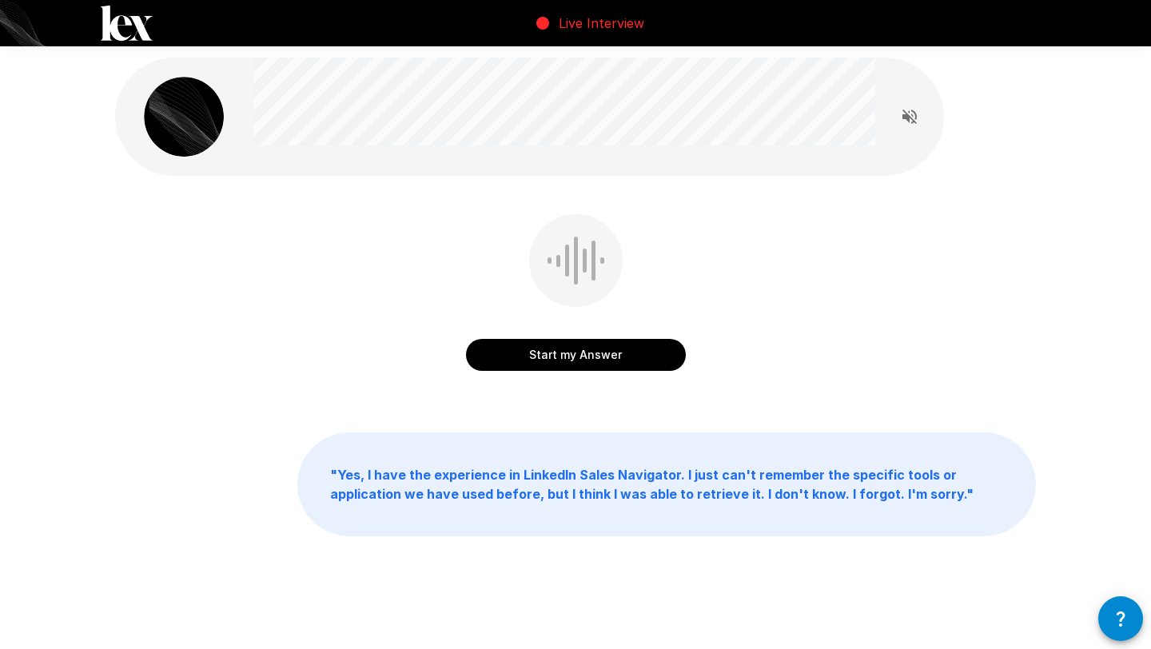
click at [540, 363] on button "Start my Answer" at bounding box center [576, 355] width 220 height 32
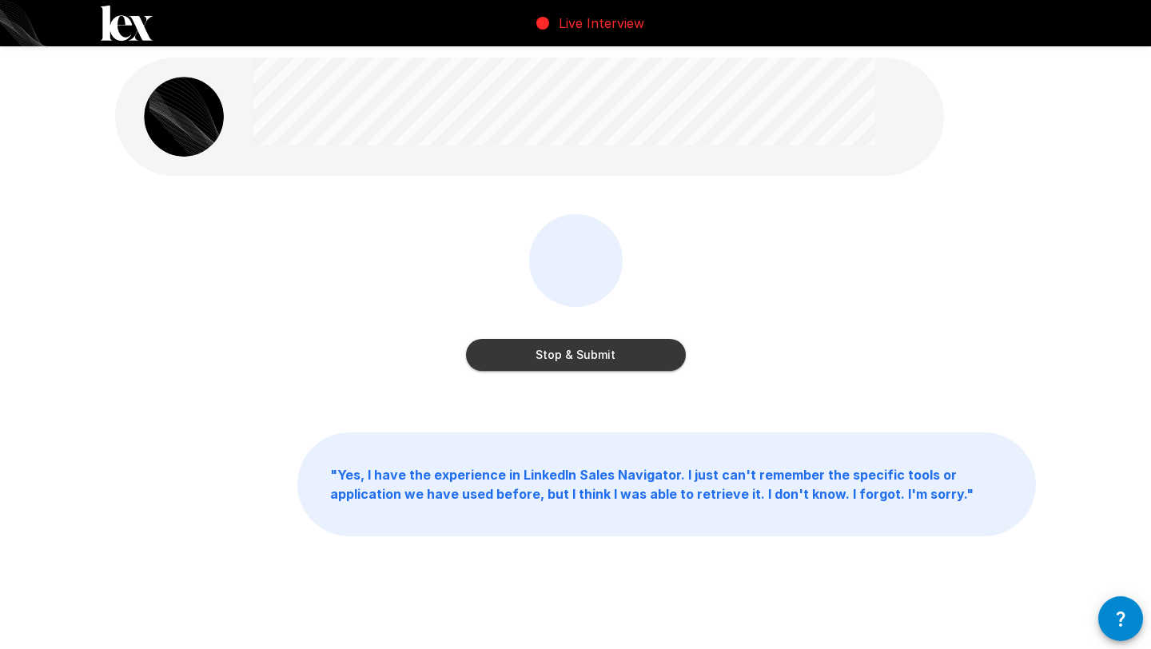
click at [540, 363] on button "Stop & Submit" at bounding box center [576, 355] width 220 height 32
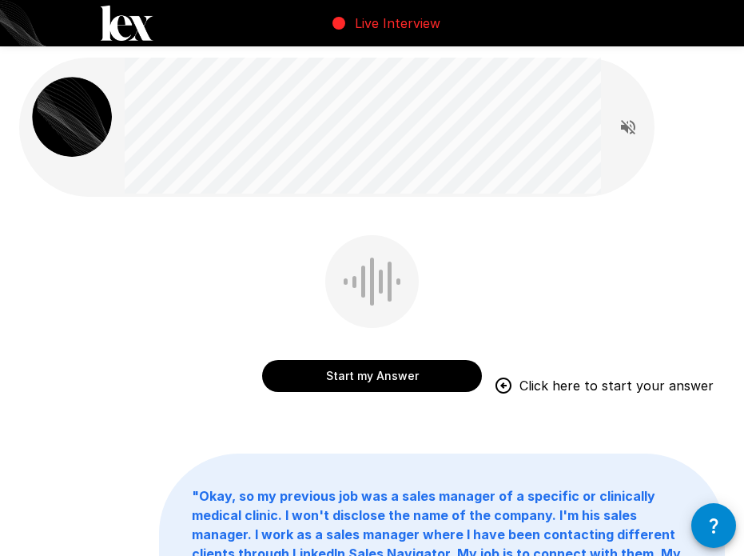
click at [385, 360] on button "Start my Answer" at bounding box center [372, 376] width 220 height 32
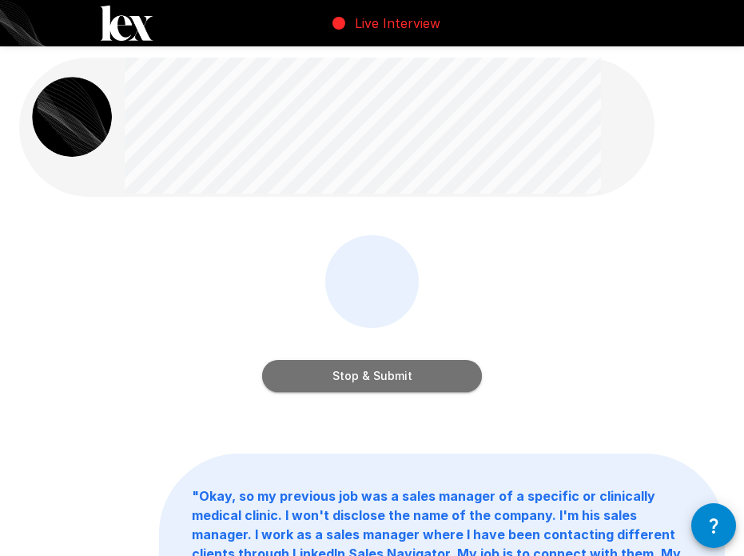
click at [385, 368] on button "Stop & Submit" at bounding box center [372, 376] width 220 height 32
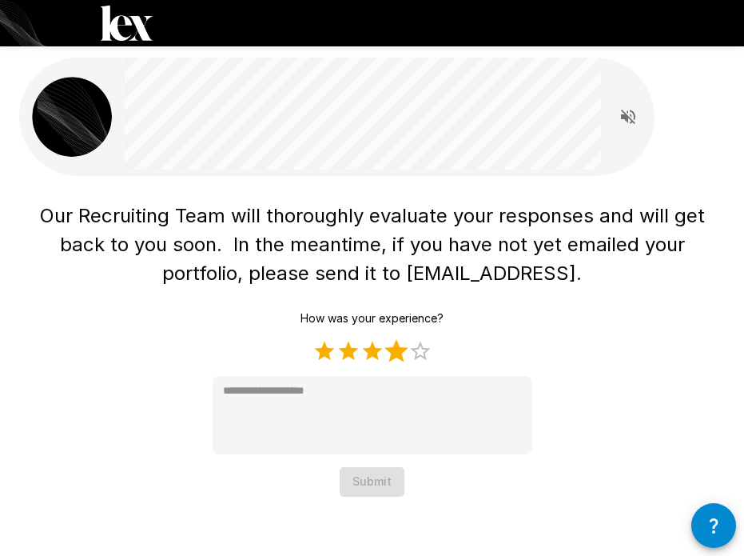
click at [397, 354] on label "4 Stars" at bounding box center [397, 351] width 24 height 24
type textarea "*"
click at [369, 484] on button "Submit" at bounding box center [372, 482] width 65 height 30
